Goal: Task Accomplishment & Management: Complete application form

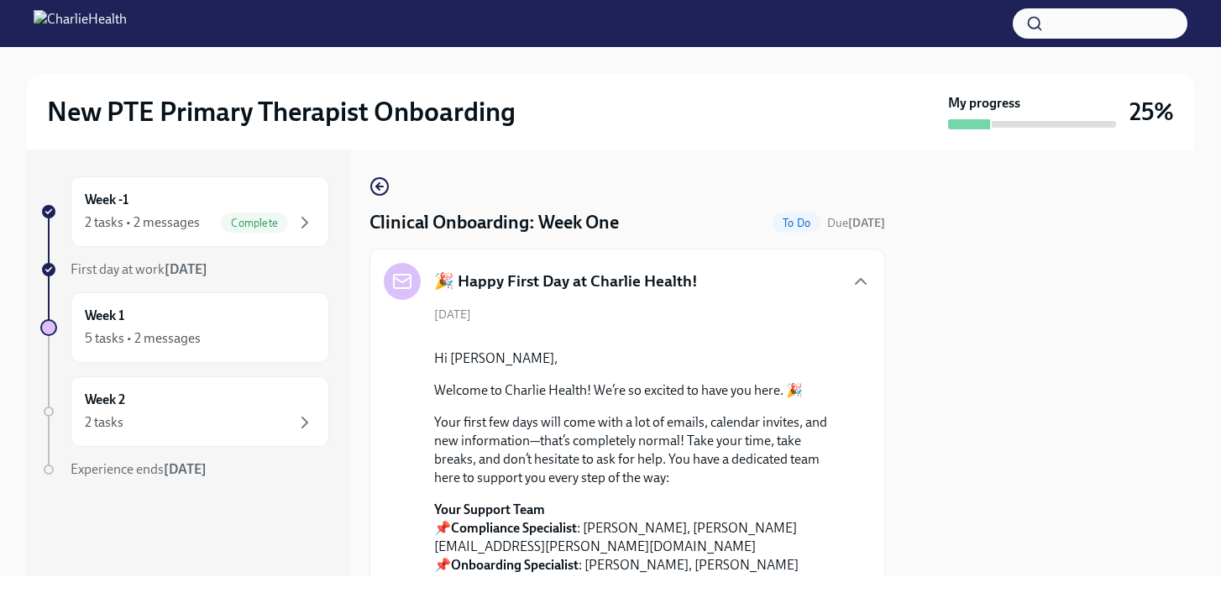
scroll to position [1914, 0]
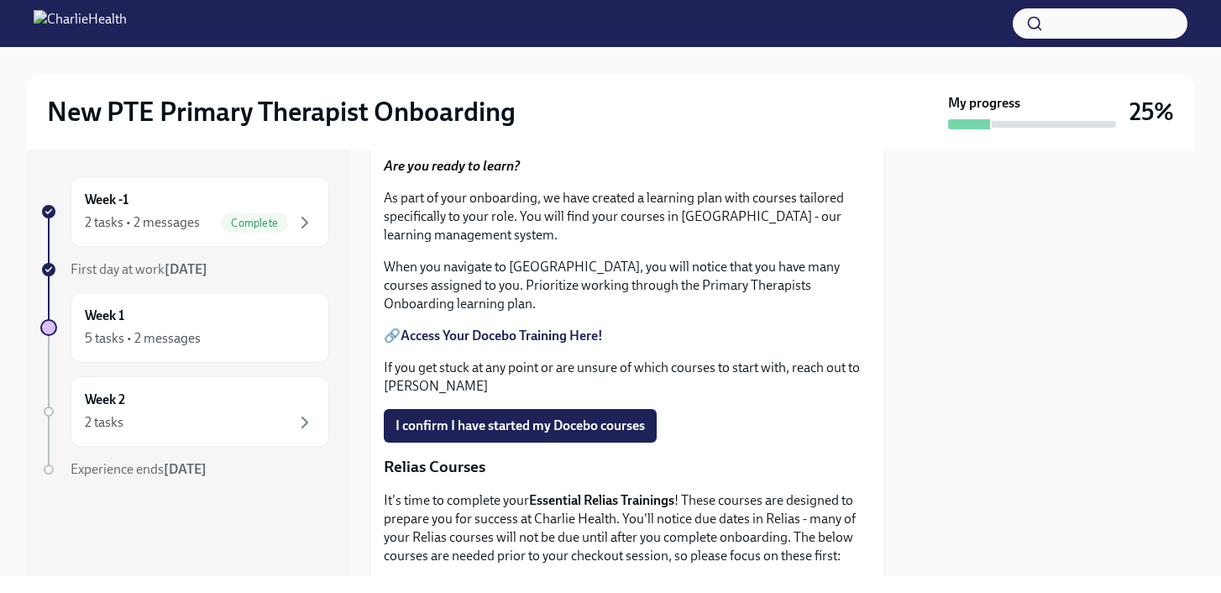
click at [487, 86] on span "Upload HIPAA Certification" at bounding box center [483, 78] width 177 height 17
click at [0, 0] on input "Upload HIPAA Certification" at bounding box center [0, 0] width 0 height 0
click at [1037, 275] on div at bounding box center [1049, 362] width 289 height 427
click at [1091, 323] on div at bounding box center [1049, 362] width 289 height 427
click at [281, 338] on div "5 tasks • 2 messages" at bounding box center [200, 338] width 230 height 20
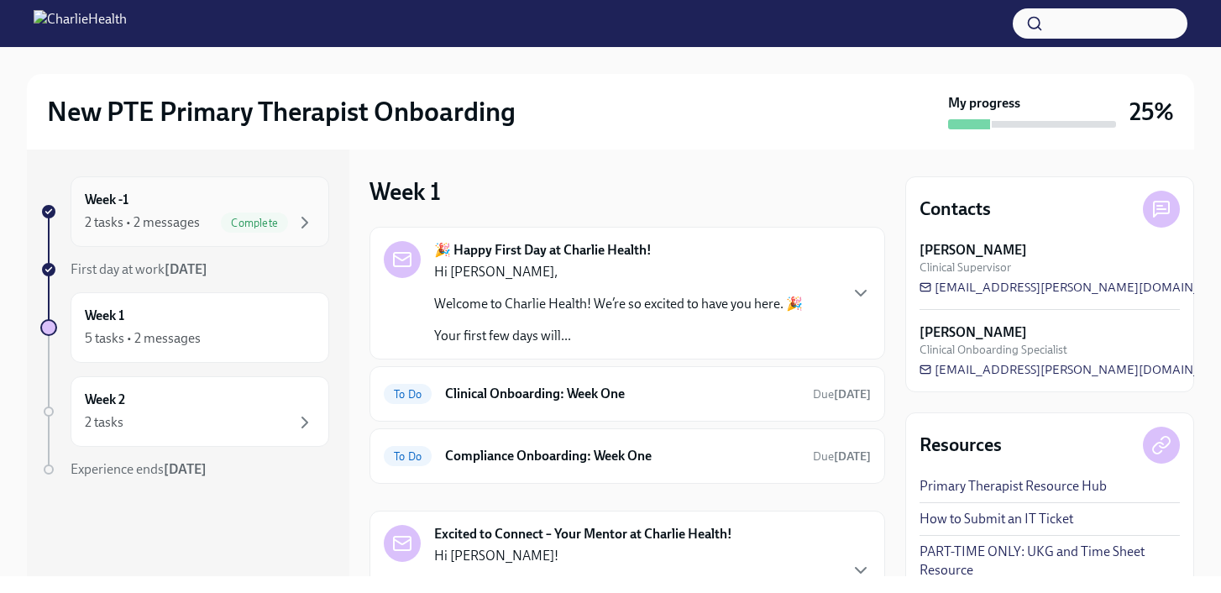
click at [187, 199] on div "Week -1 2 tasks • 2 messages Complete" at bounding box center [200, 212] width 230 height 42
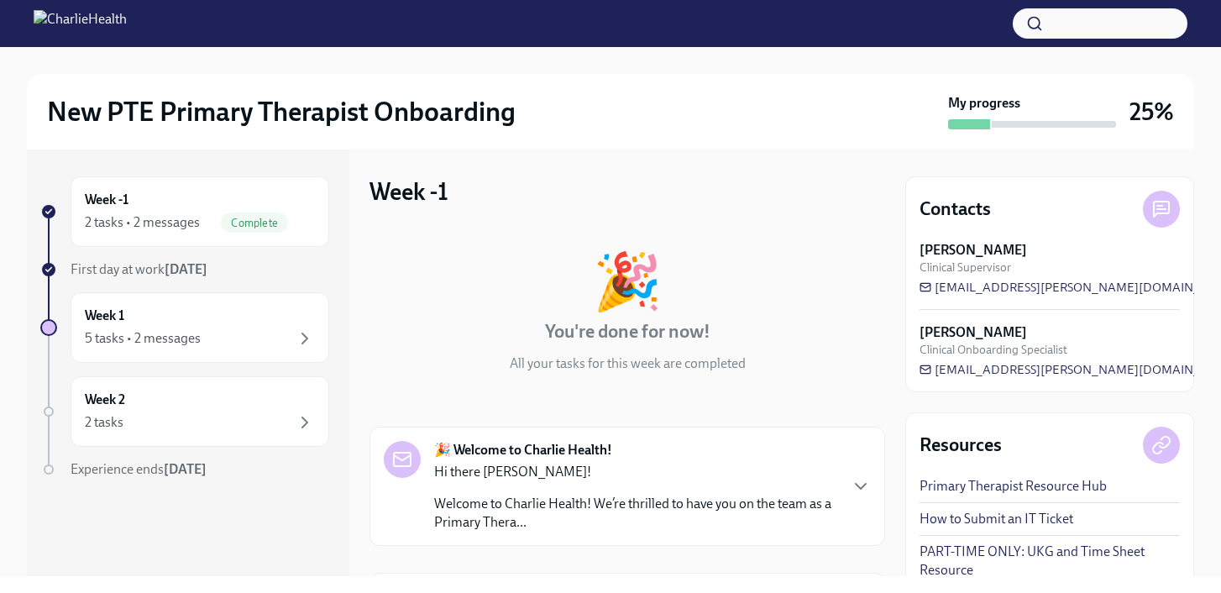
click at [758, 245] on div "🎉 You're done for now! All your tasks for this week are completed 🎉 Welcome to …" at bounding box center [627, 538] width 516 height 623
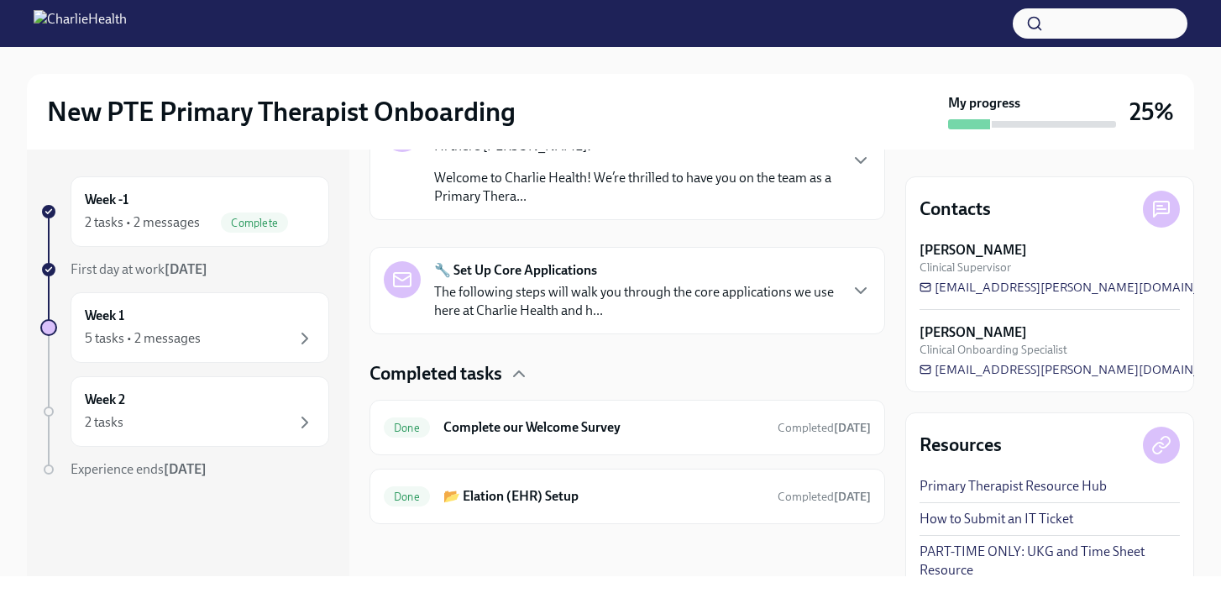
scroll to position [327, 0]
click at [646, 501] on h6 "📂 Elation (EHR) Setup" at bounding box center [603, 494] width 321 height 18
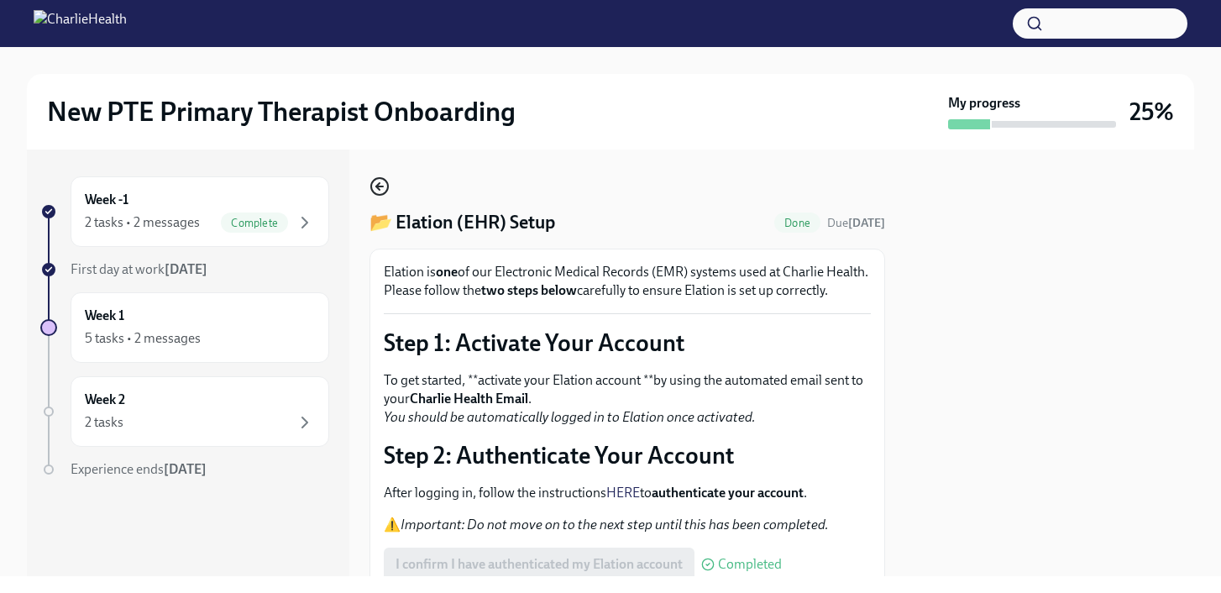
click at [382, 185] on icon "button" at bounding box center [379, 186] width 20 height 20
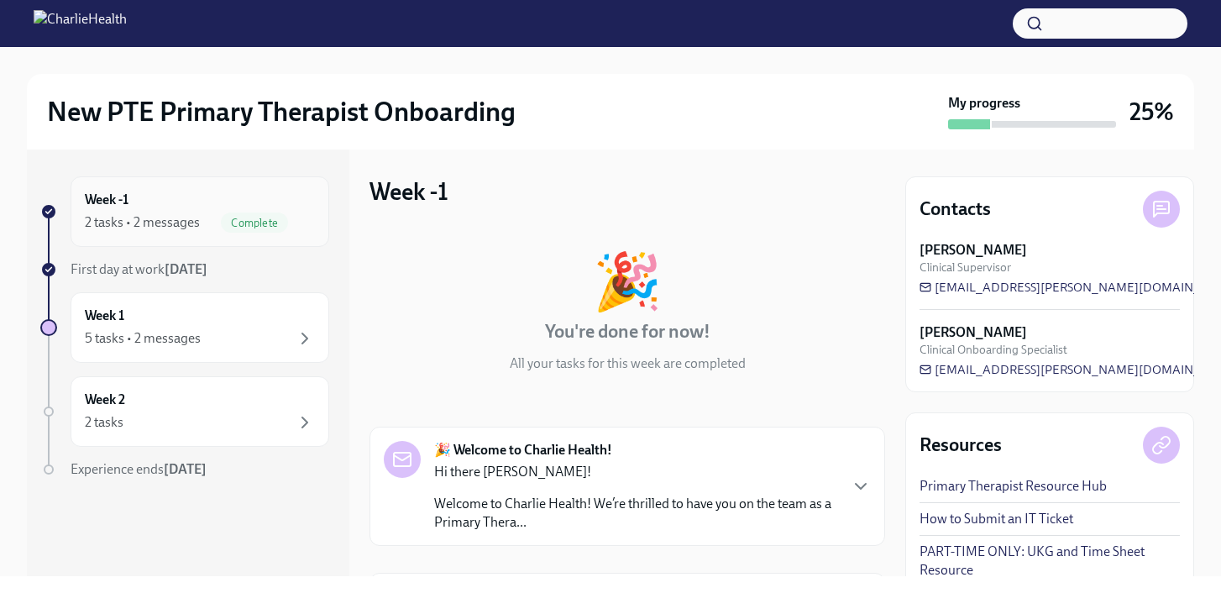
click at [280, 206] on div "Week -1 2 tasks • 2 messages Complete" at bounding box center [200, 212] width 230 height 42
click at [189, 327] on div "Week 1 5 tasks • 2 messages" at bounding box center [200, 327] width 230 height 42
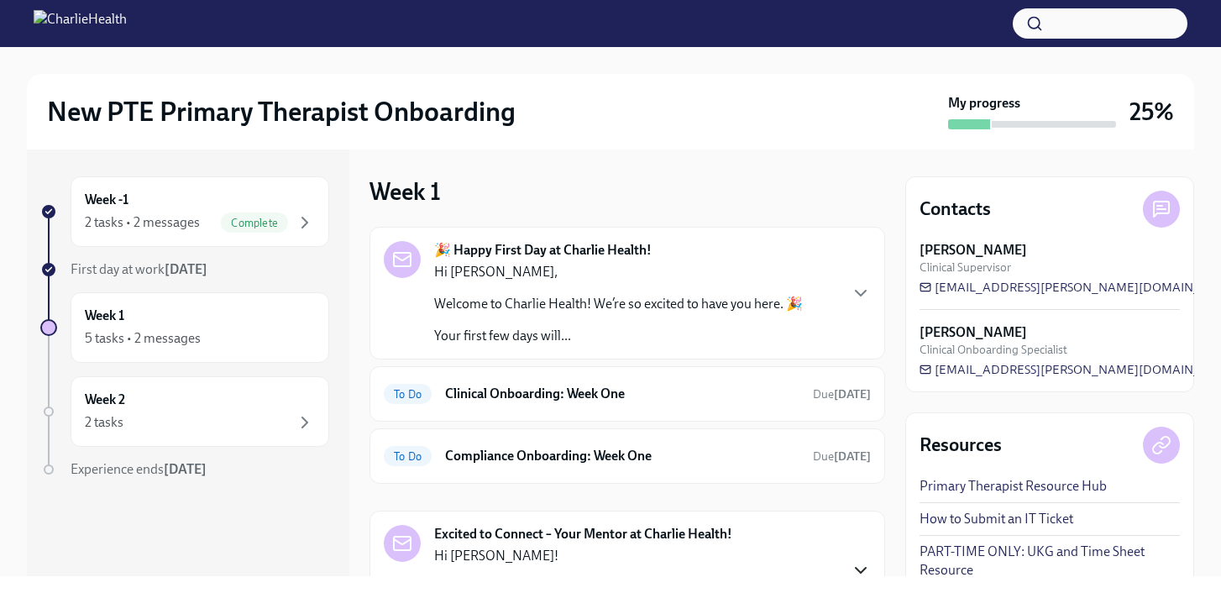
click at [864, 573] on icon "button" at bounding box center [861, 570] width 20 height 20
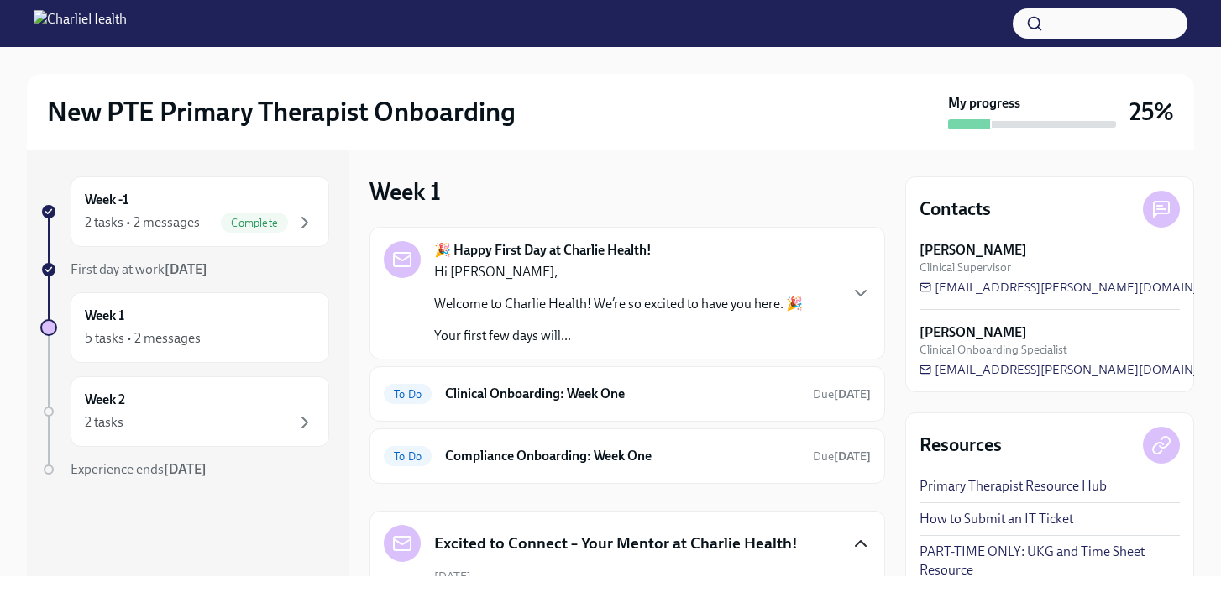
click at [1213, 232] on div "New PTE Primary Therapist Onboarding My progress 25% Week -1 2 tasks • 2 messag…" at bounding box center [610, 311] width 1221 height 529
click at [800, 169] on div "Week 1 🎉 Happy First Day at Charlie Health! Hi [PERSON_NAME], Welcome to Charli…" at bounding box center [627, 362] width 516 height 427
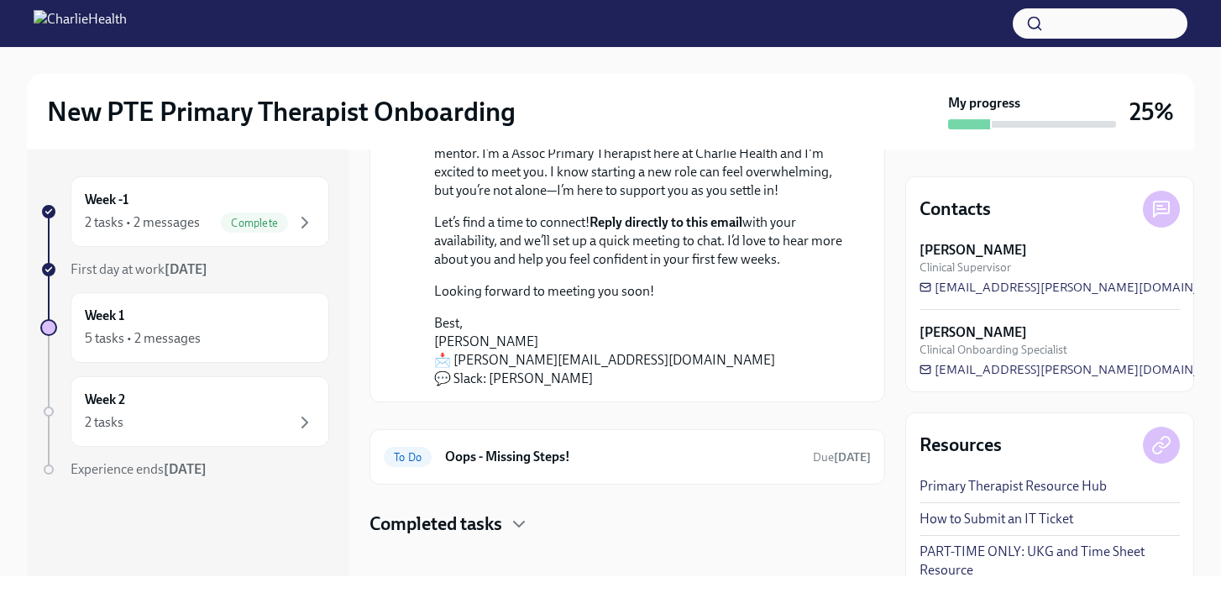
scroll to position [518, 0]
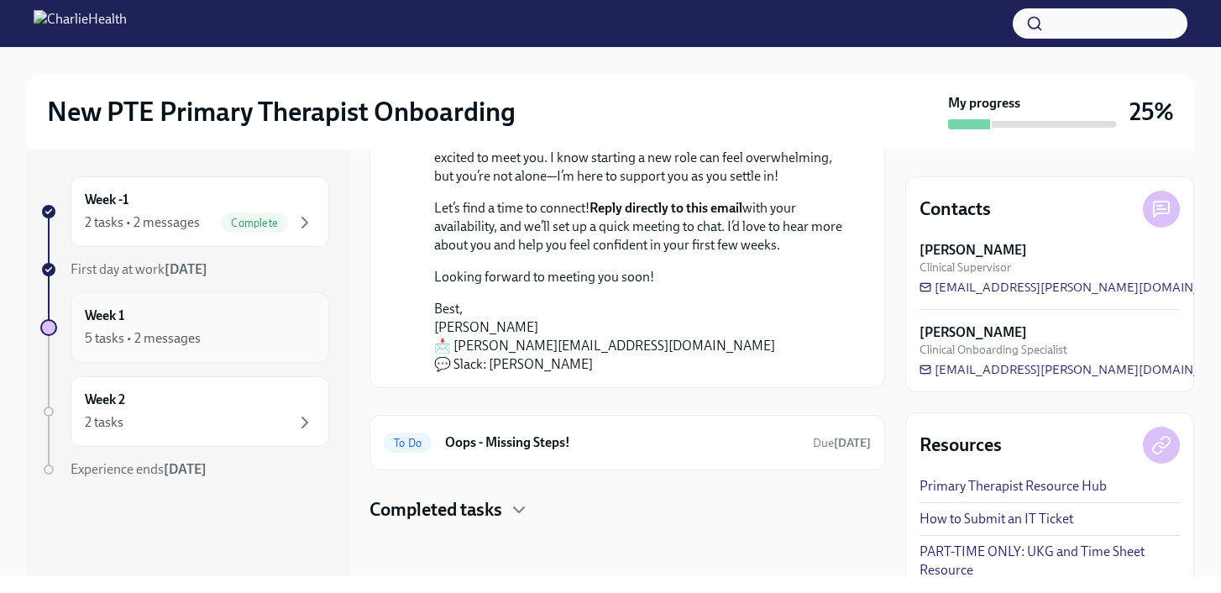
click at [261, 330] on div "5 tasks • 2 messages" at bounding box center [200, 338] width 230 height 20
click at [294, 322] on div "Week 1 5 tasks • 2 messages" at bounding box center [200, 327] width 230 height 42
click at [305, 219] on icon "button" at bounding box center [304, 222] width 5 height 10
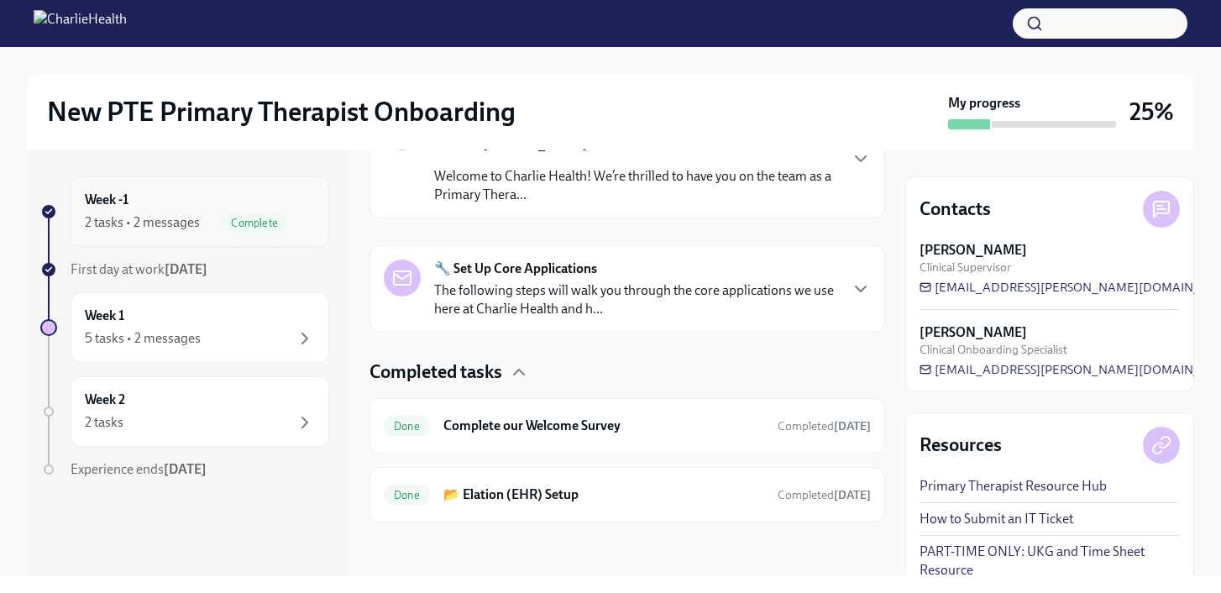
scroll to position [327, 0]
click at [861, 290] on icon "button" at bounding box center [861, 288] width 10 height 5
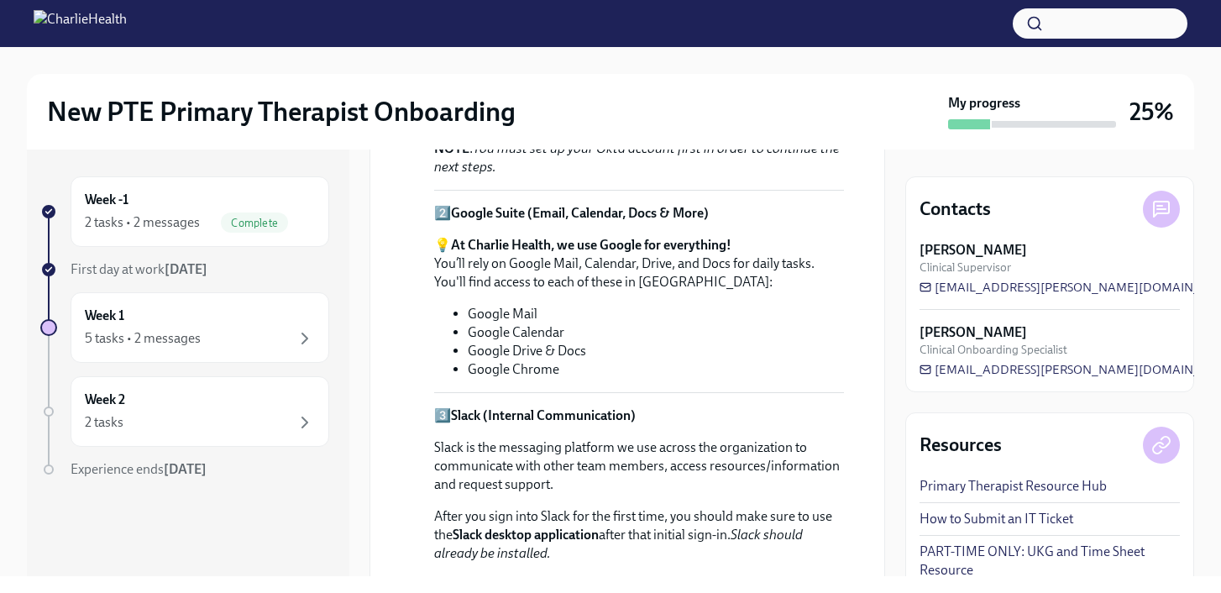
scroll to position [730, 0]
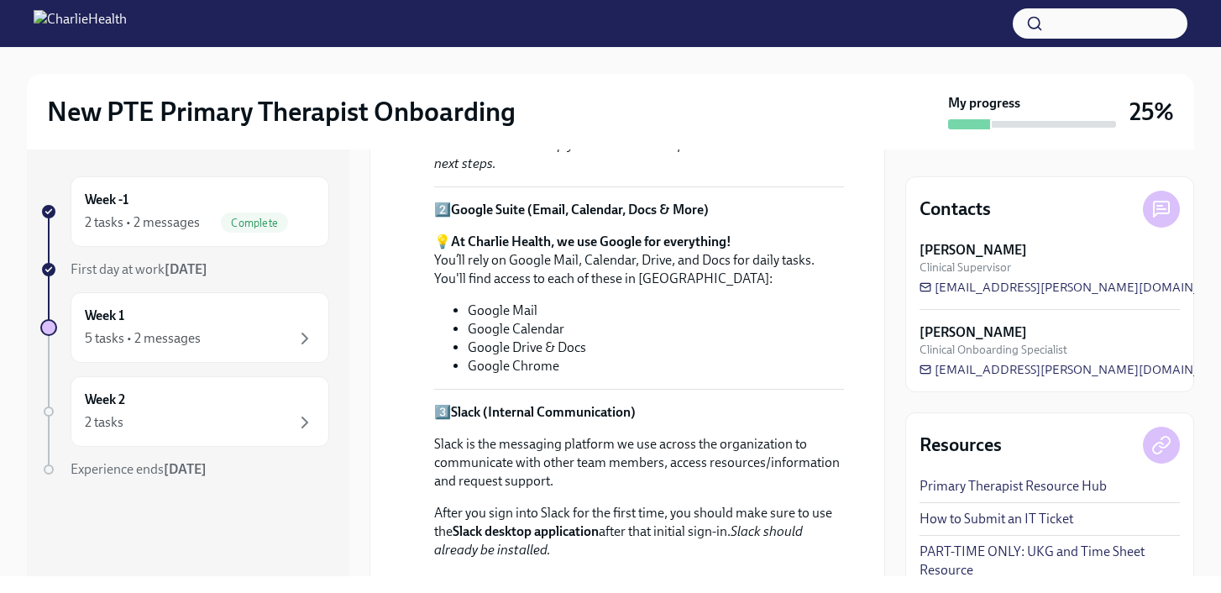
click at [656, 82] on div "New PTE Primary Therapist Onboarding My progress 25%" at bounding box center [610, 112] width 1167 height 76
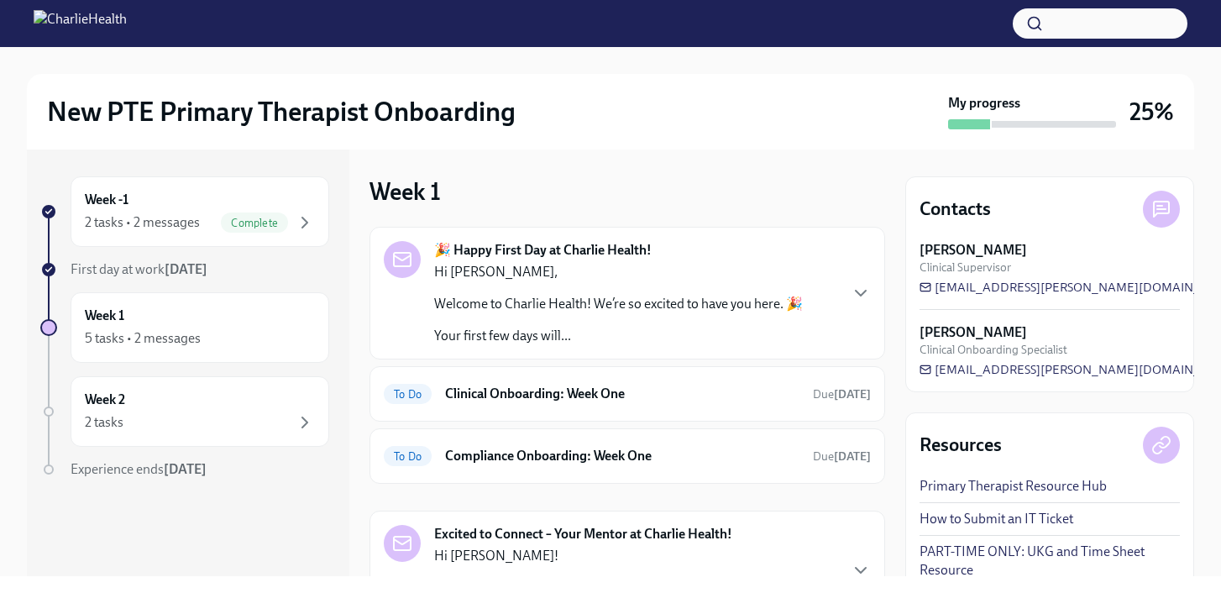
click at [542, 263] on p "Hi [PERSON_NAME]," at bounding box center [618, 272] width 369 height 18
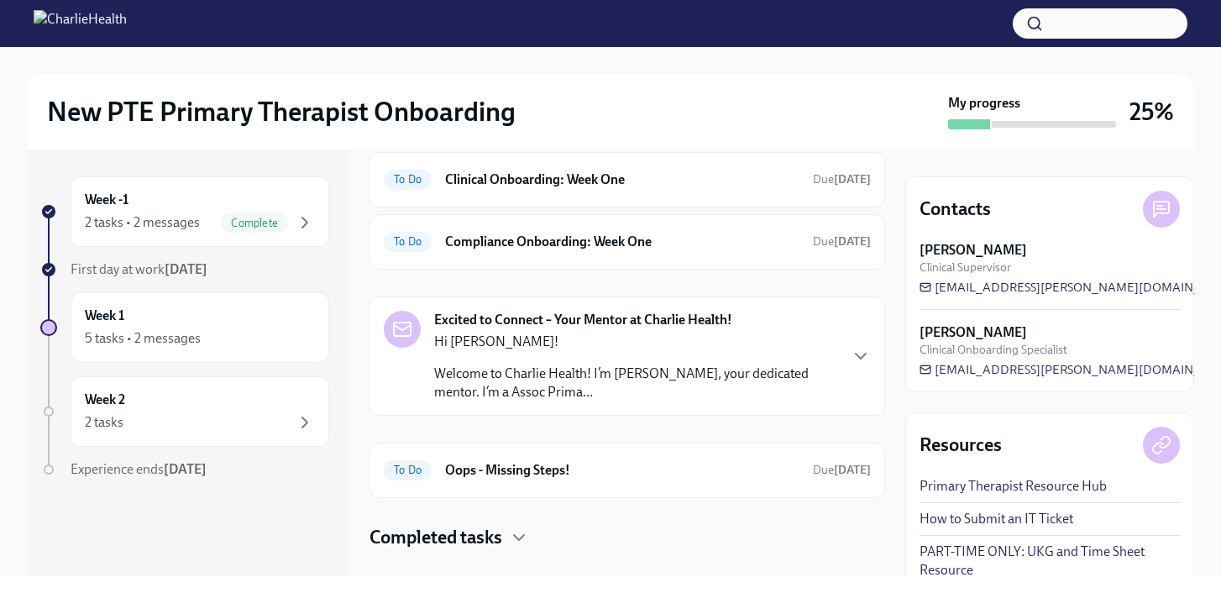
scroll to position [1411, 0]
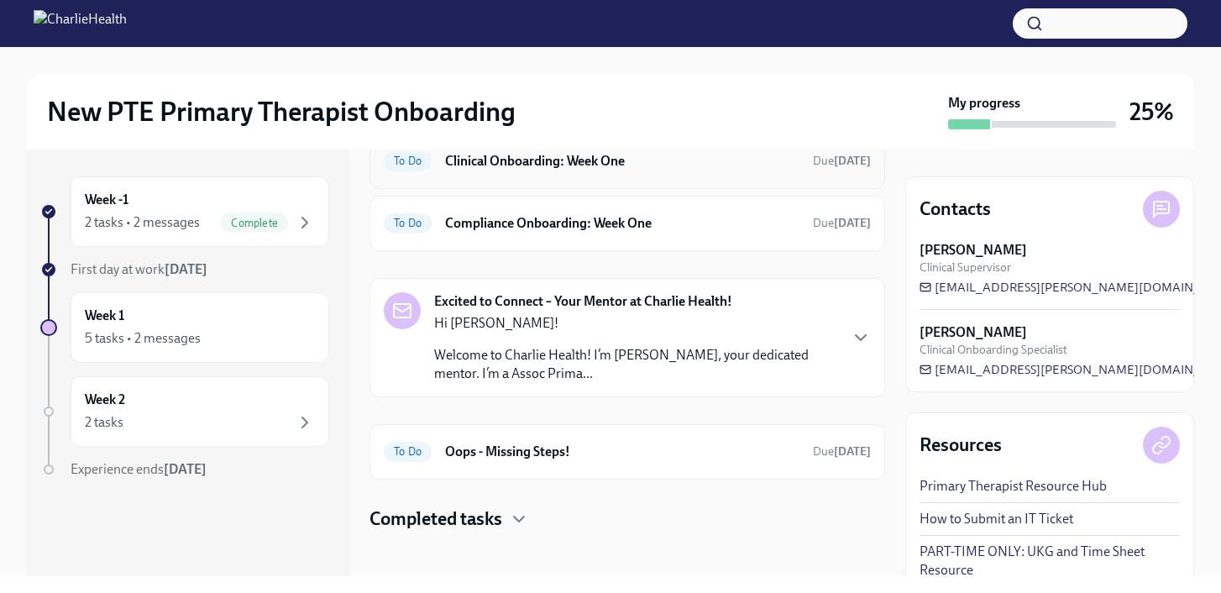
click at [702, 170] on h6 "Clinical Onboarding: Week One" at bounding box center [622, 161] width 354 height 18
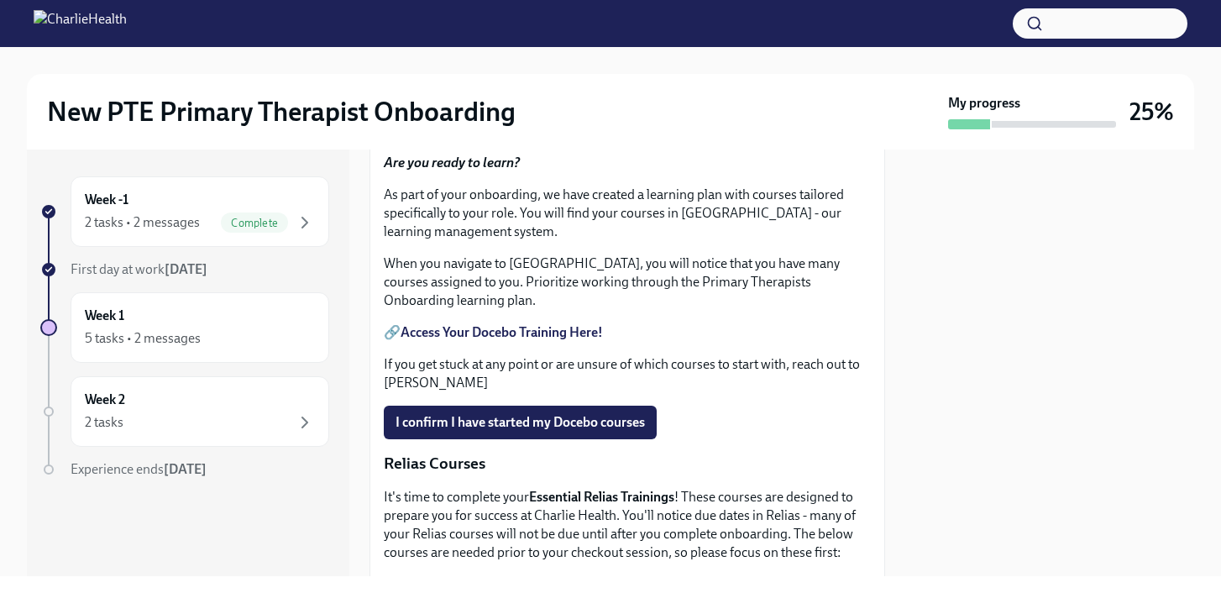
scroll to position [772, 0]
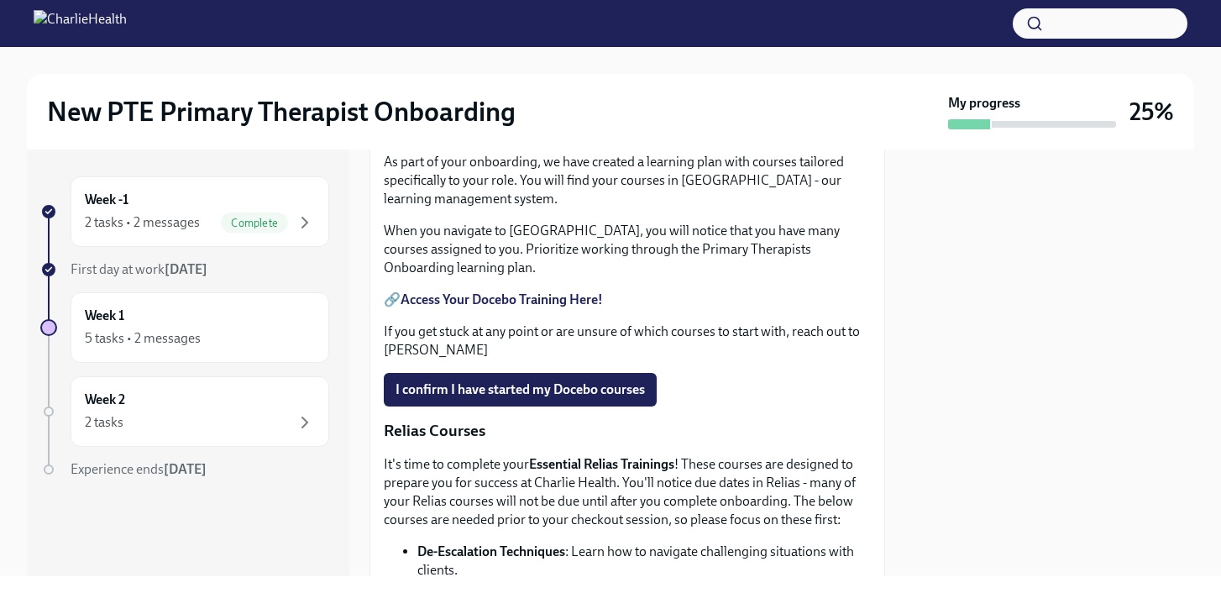
click at [501, 307] on strong "Access Your Docebo Training Here!" at bounding box center [501, 299] width 202 height 16
